Goal: Transaction & Acquisition: Purchase product/service

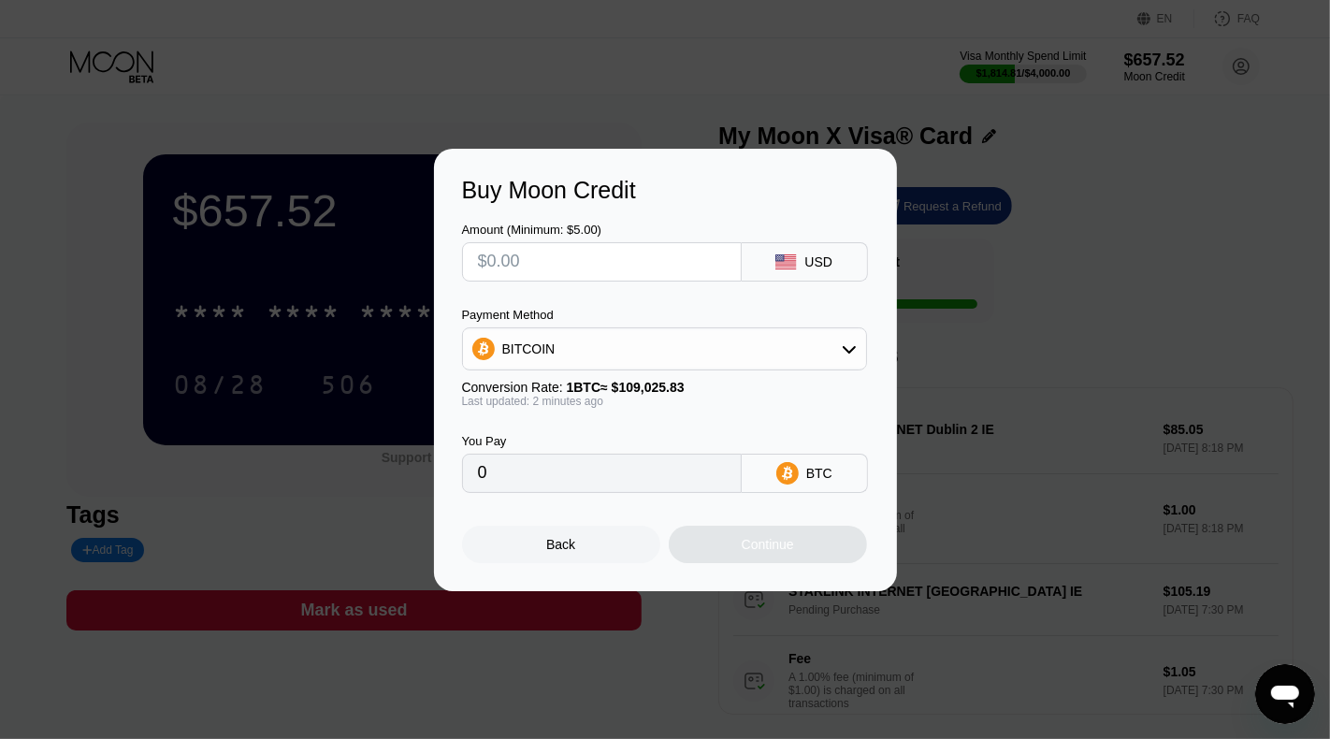
click at [604, 512] on div "Back Continue" at bounding box center [665, 528] width 407 height 70
click at [595, 529] on div "Back" at bounding box center [561, 544] width 198 height 37
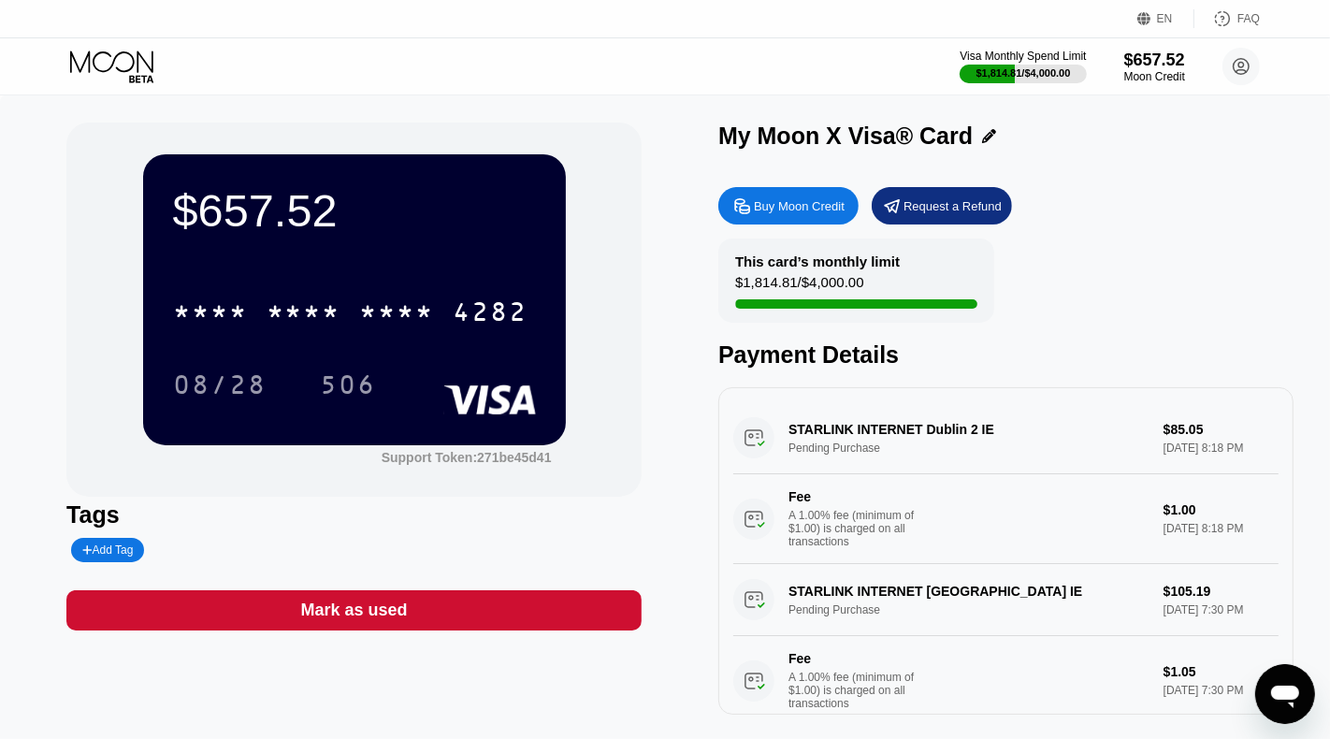
click at [404, 295] on div "* * * * * * * * * * * * 4282" at bounding box center [351, 311] width 378 height 47
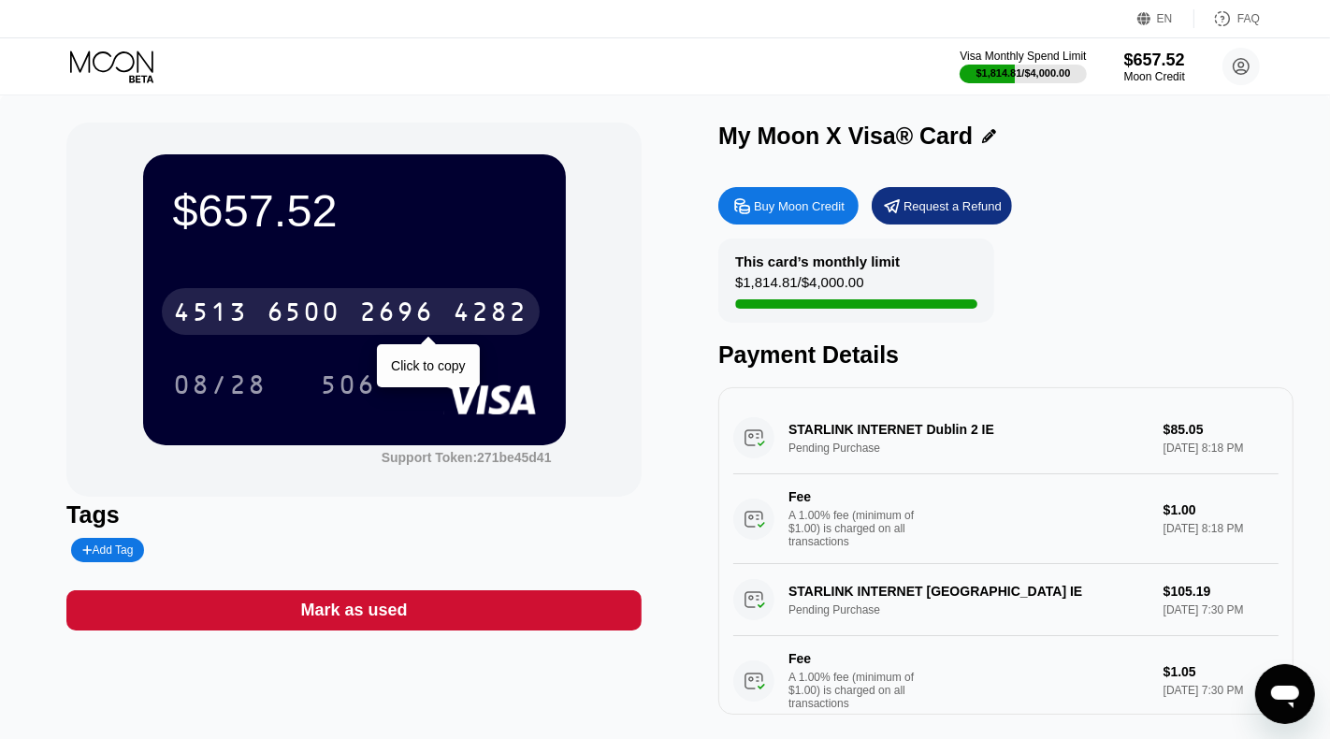
click at [430, 312] on div "2696" at bounding box center [397, 314] width 75 height 30
click at [373, 313] on div "* * * *" at bounding box center [397, 314] width 75 height 30
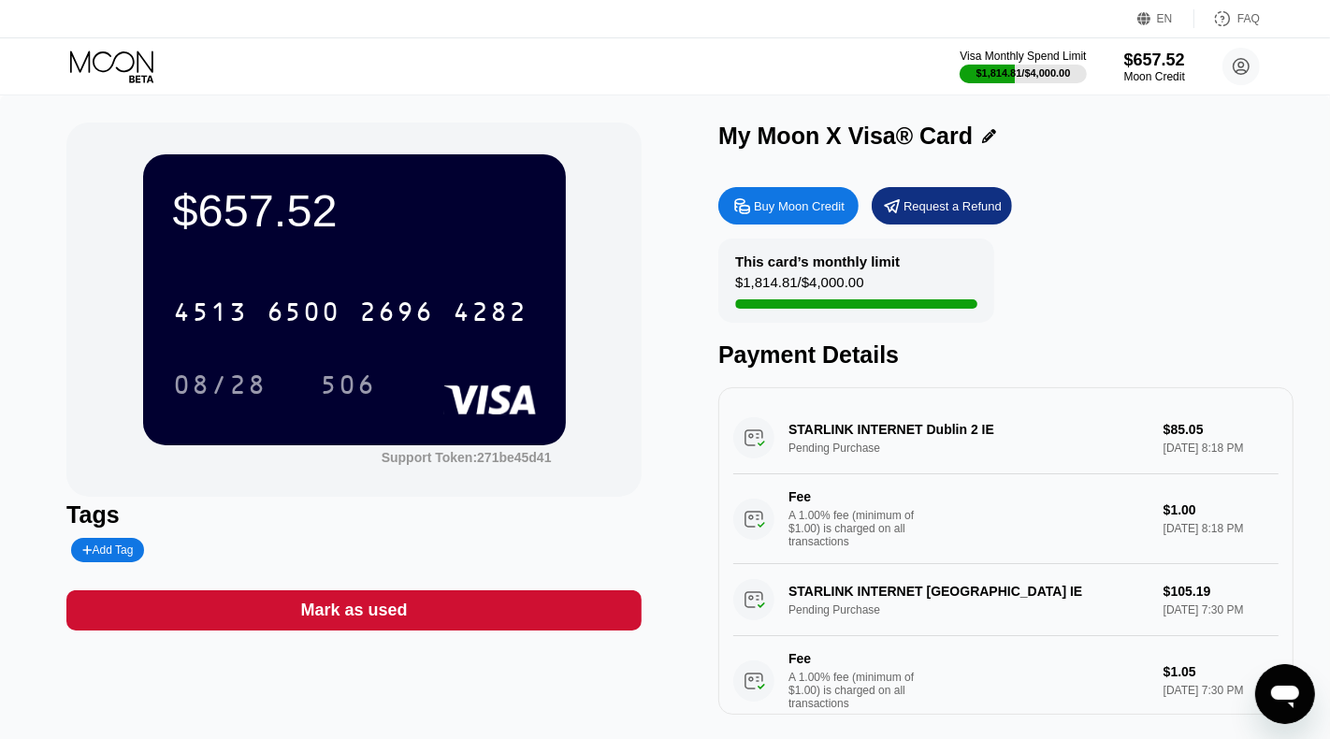
click at [428, 316] on div "2696" at bounding box center [397, 314] width 75 height 30
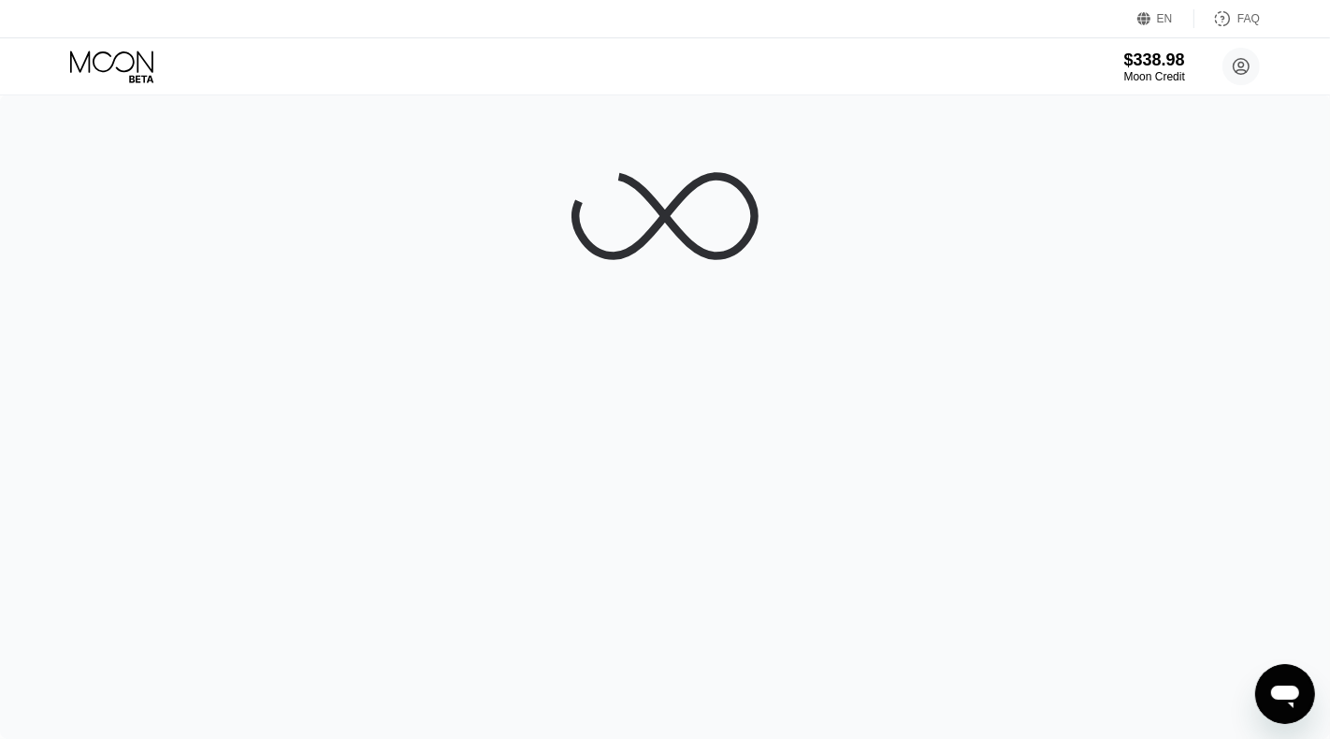
click at [132, 67] on icon at bounding box center [111, 62] width 83 height 22
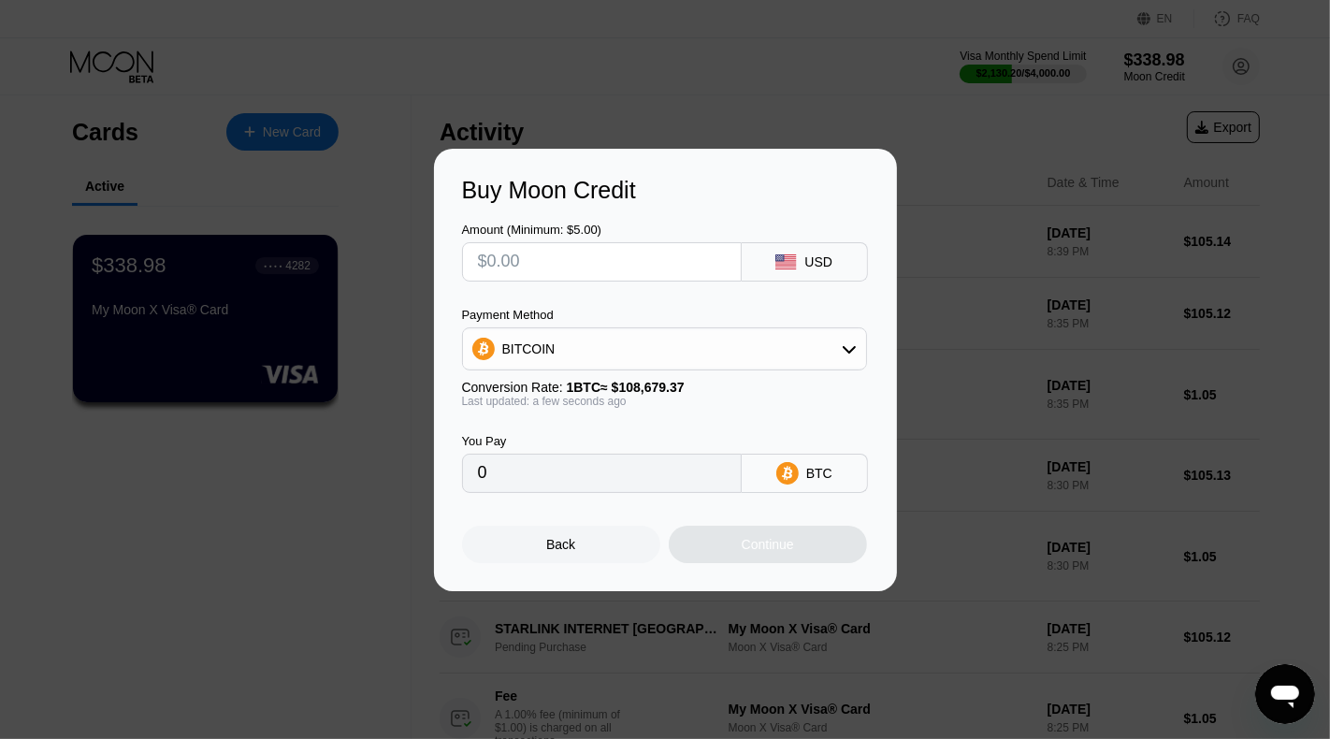
click at [600, 544] on div "Back" at bounding box center [561, 544] width 198 height 37
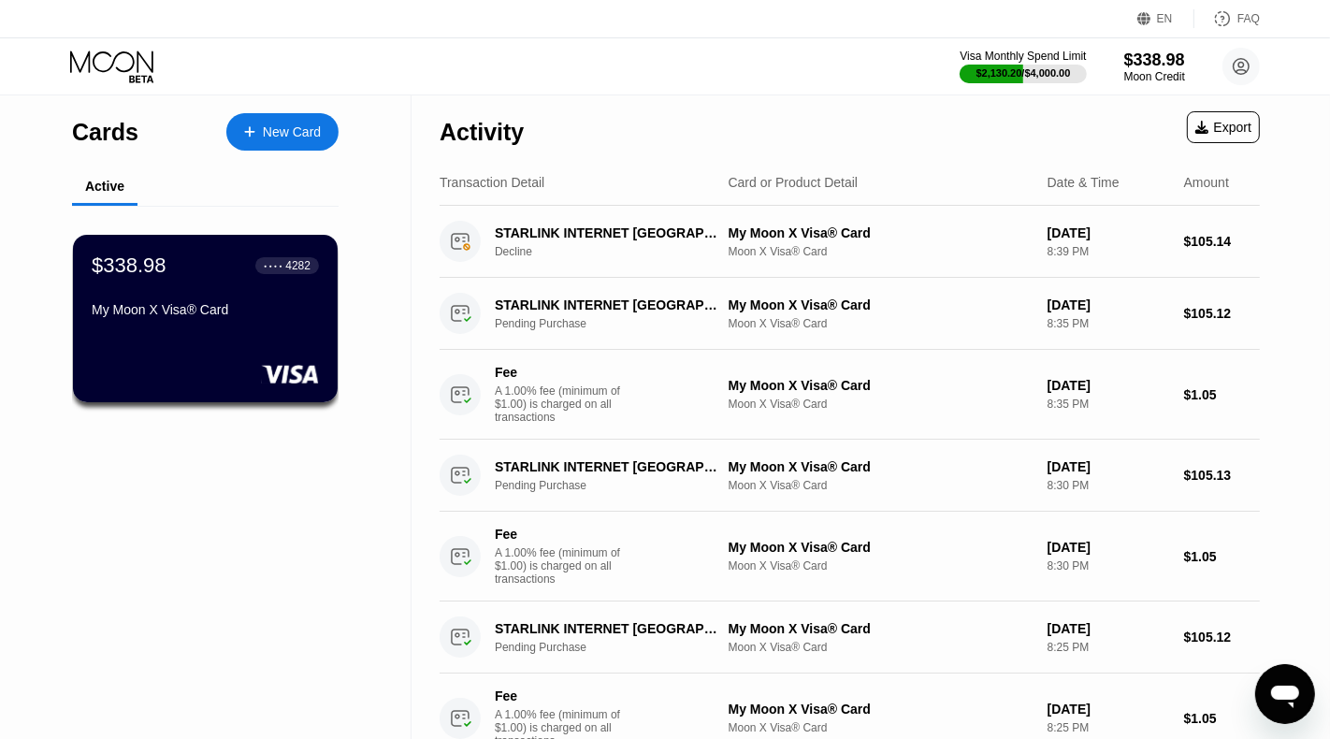
click at [302, 145] on div "New Card" at bounding box center [282, 131] width 112 height 37
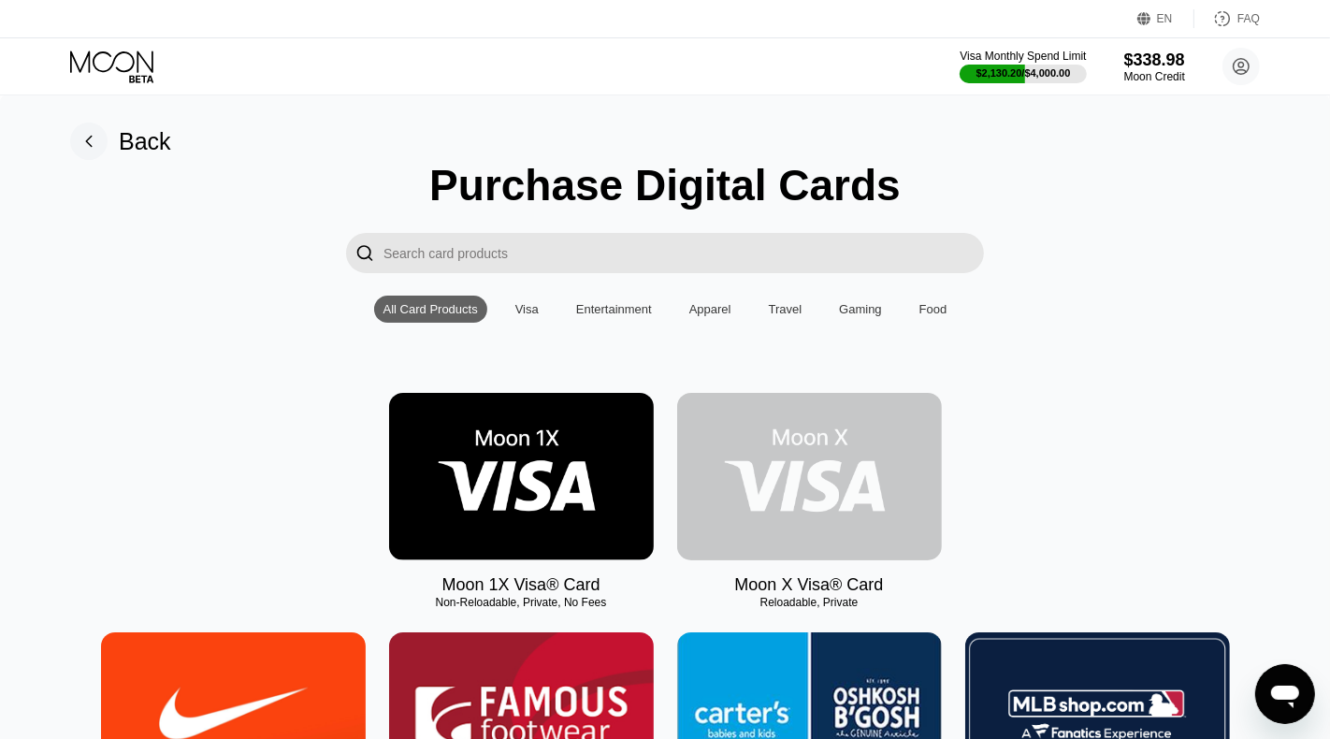
click at [794, 479] on img at bounding box center [809, 476] width 265 height 167
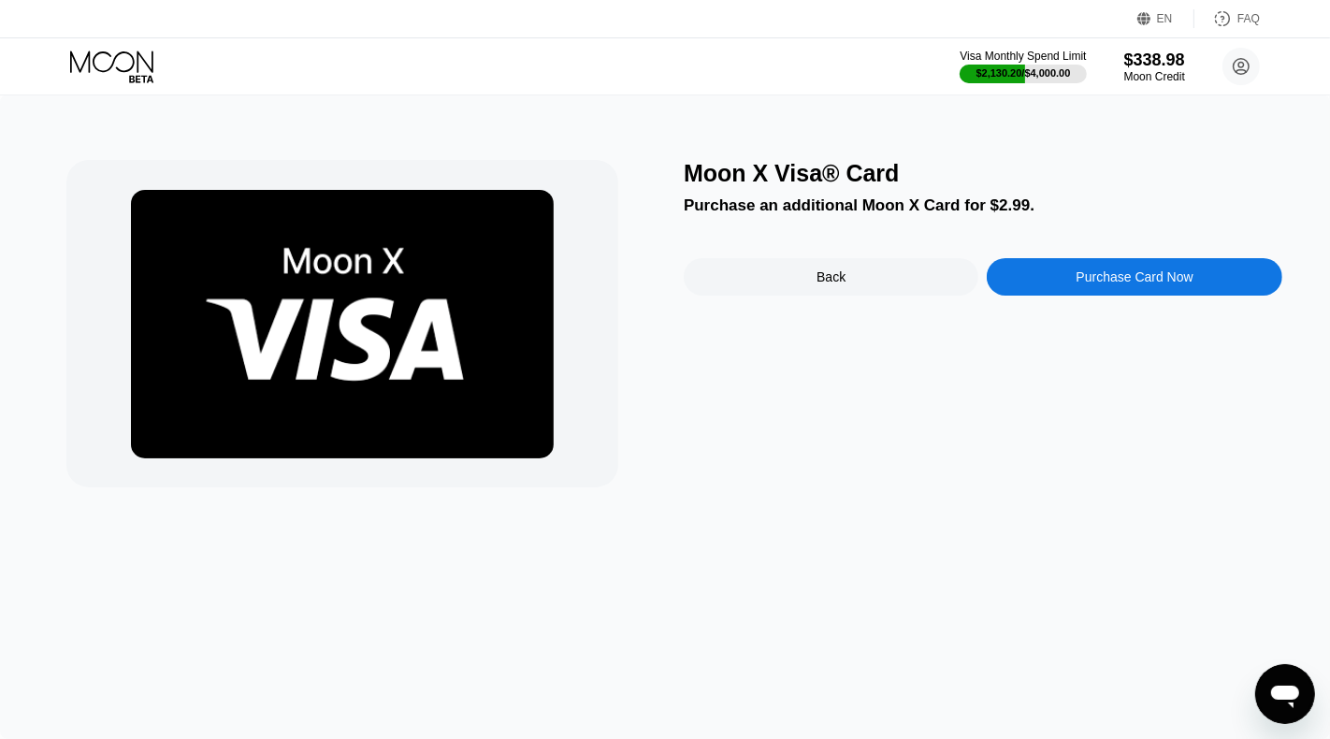
click at [1048, 269] on div "Purchase Card Now" at bounding box center [1134, 276] width 295 height 37
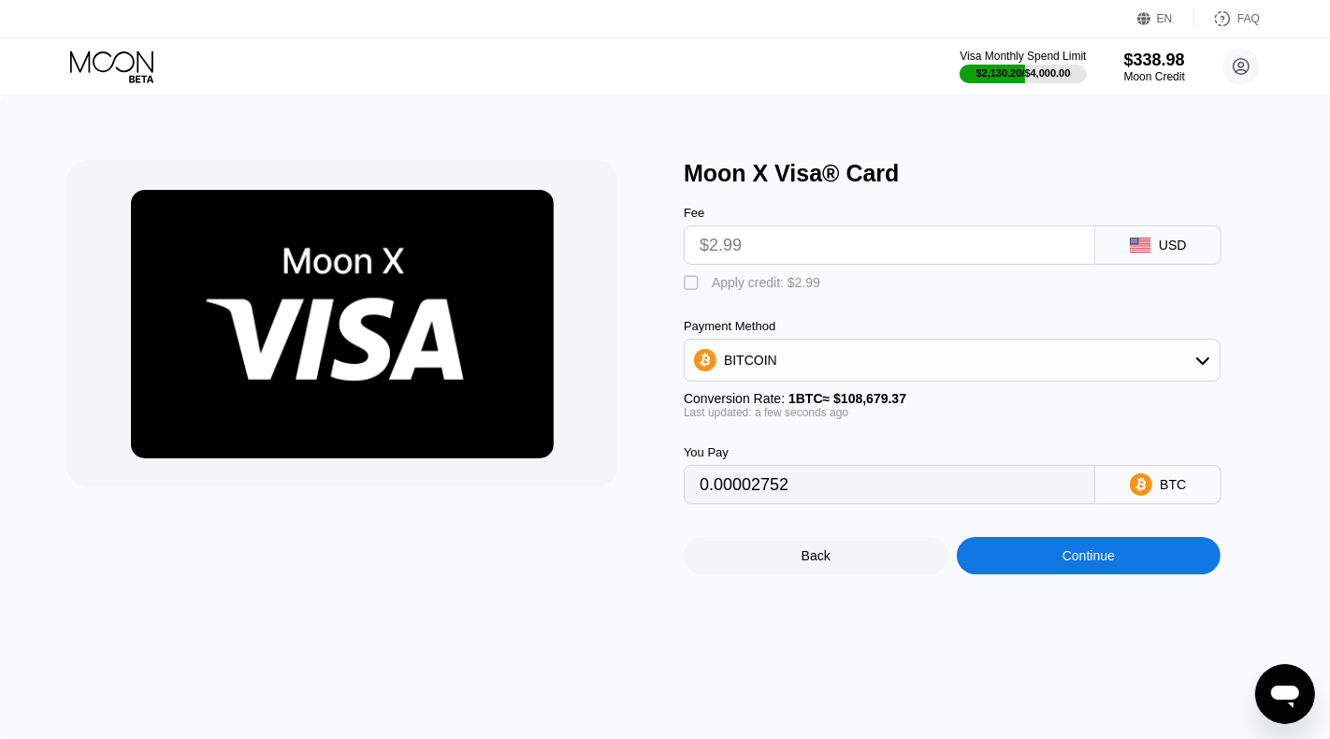
click at [739, 289] on div " Apply credit: $2.99" at bounding box center [757, 283] width 146 height 19
type input "0"
click at [983, 575] on div "Moon X Visa® Card Fee $2.99 USD  Apply credit: $2.99 Payment Method BITCOIN Co…" at bounding box center [665, 416] width 1330 height 645
click at [983, 572] on div "Continue" at bounding box center [1089, 555] width 265 height 37
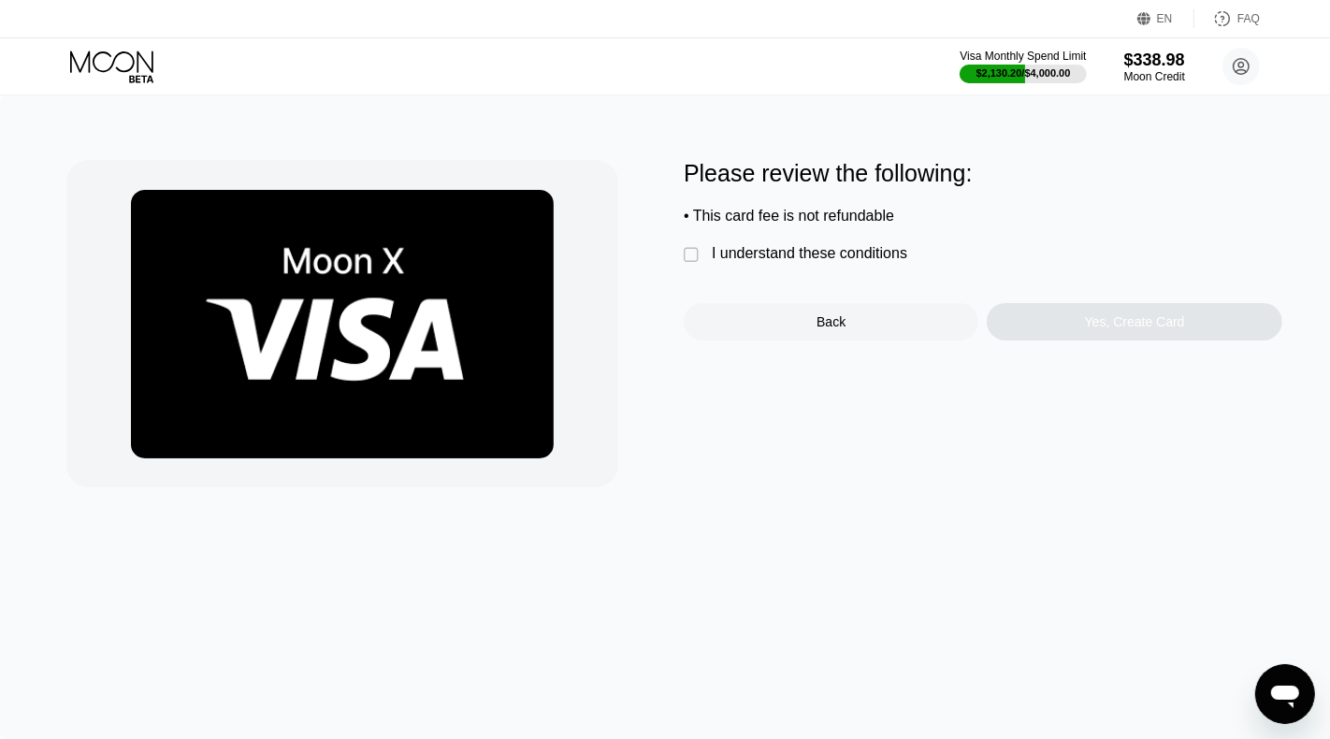
click at [817, 258] on div "I understand these conditions" at bounding box center [810, 253] width 196 height 17
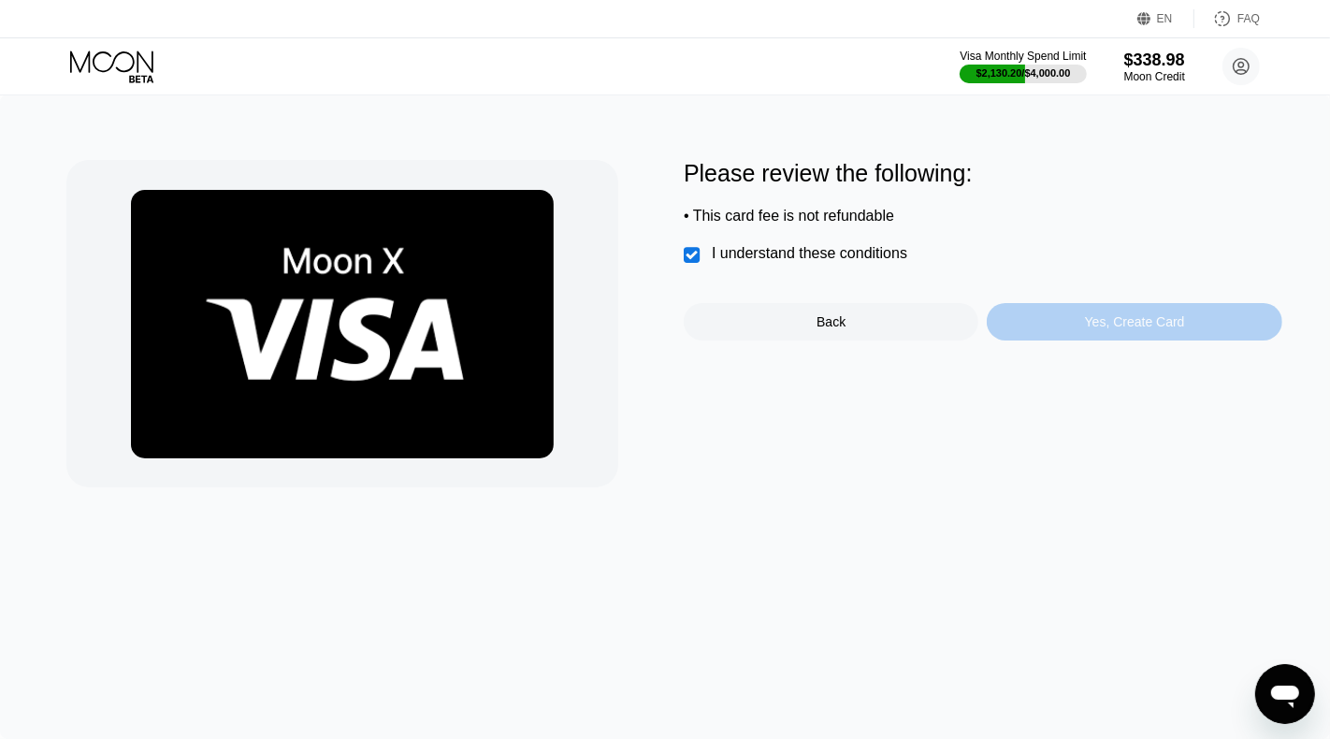
click at [1025, 308] on div "Yes, Create Card" at bounding box center [1134, 321] width 295 height 37
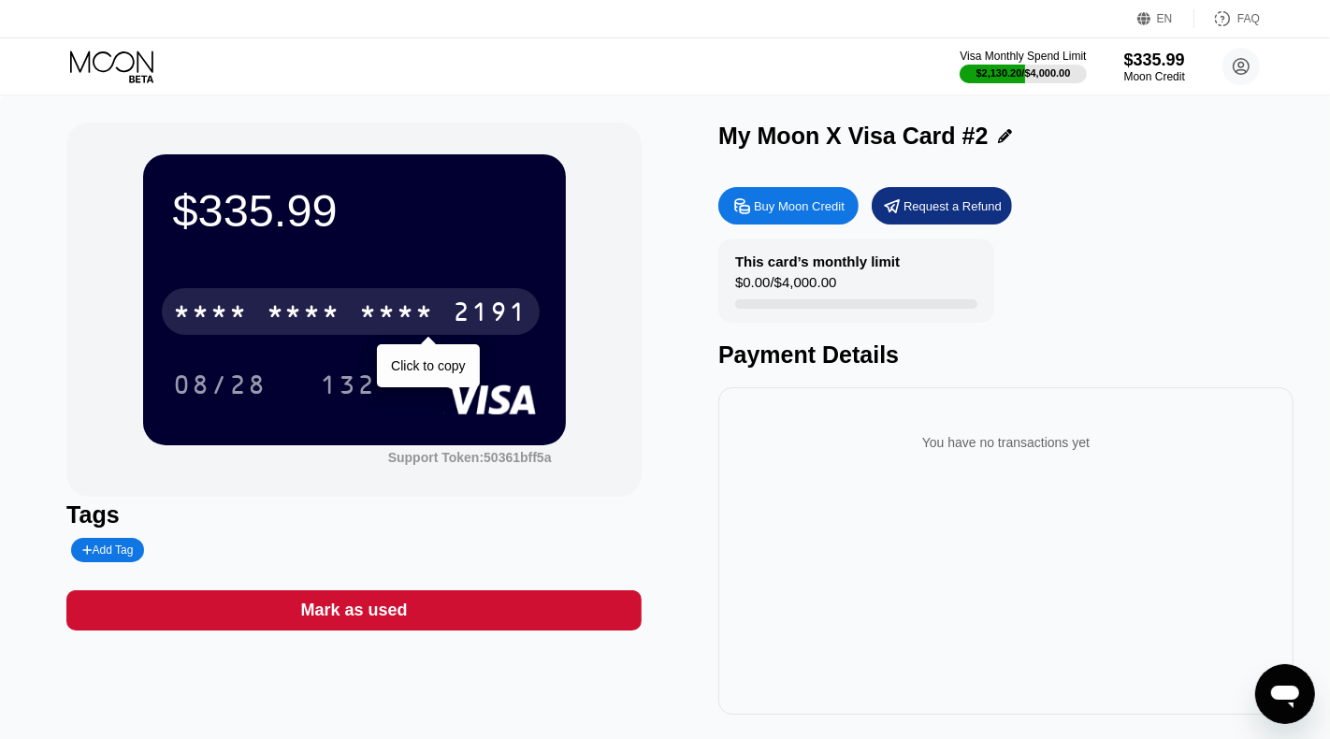
click at [477, 326] on div "2191" at bounding box center [491, 314] width 75 height 30
click at [360, 299] on div "2880" at bounding box center [397, 314] width 75 height 30
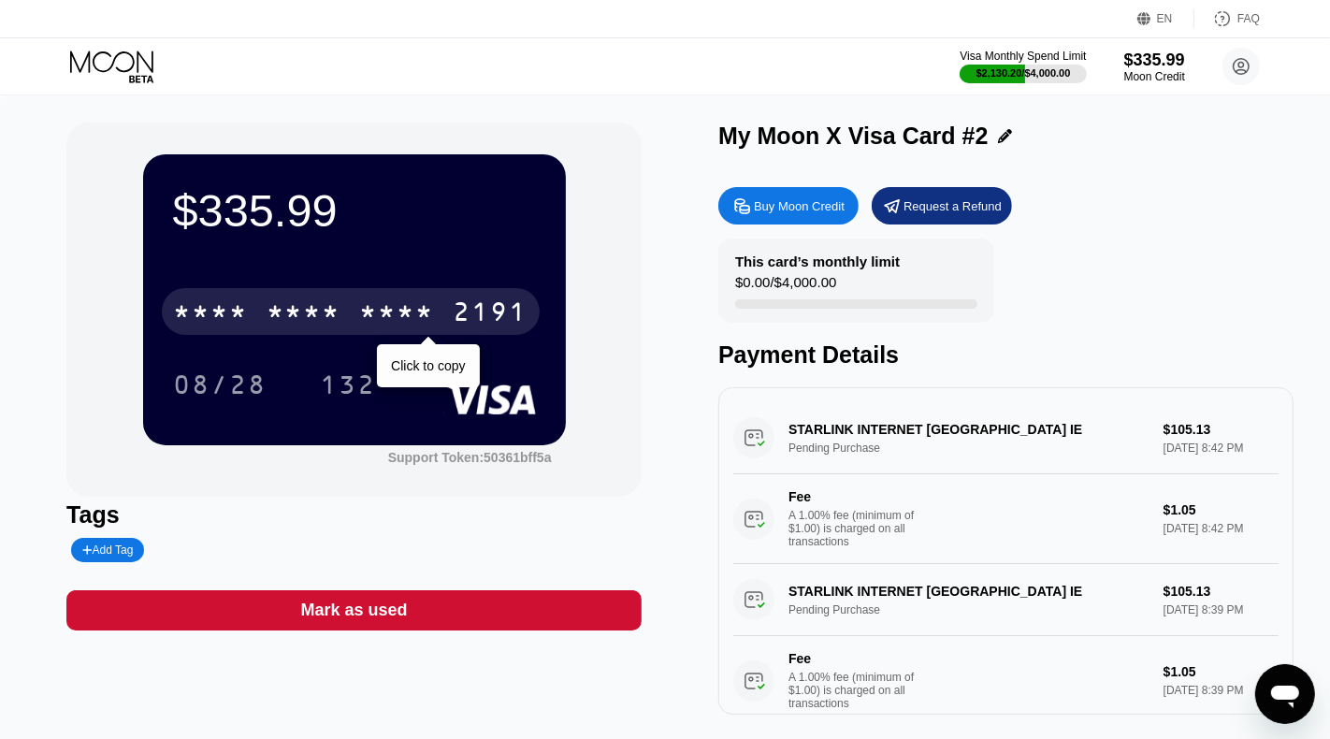
click at [405, 310] on div "* * * *" at bounding box center [397, 314] width 75 height 30
